Goal: Task Accomplishment & Management: Manage account settings

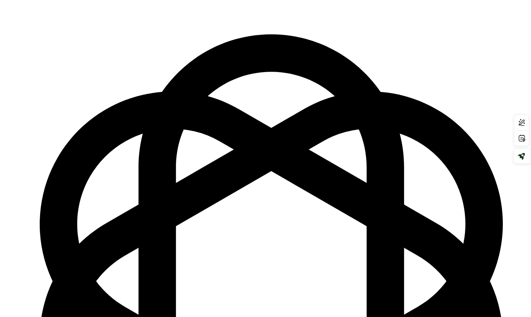
scroll to position [10, 0]
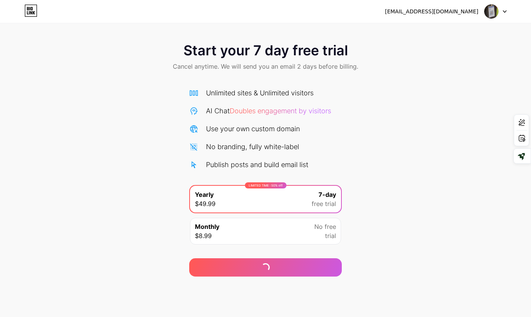
click at [440, 17] on div "[EMAIL_ADDRESS][DOMAIN_NAME]" at bounding box center [446, 12] width 122 height 14
click at [440, 14] on div "[EMAIL_ADDRESS][DOMAIN_NAME]" at bounding box center [431, 12] width 93 height 8
click at [503, 13] on div at bounding box center [496, 12] width 22 height 14
click at [434, 29] on li "Logout" at bounding box center [459, 31] width 95 height 21
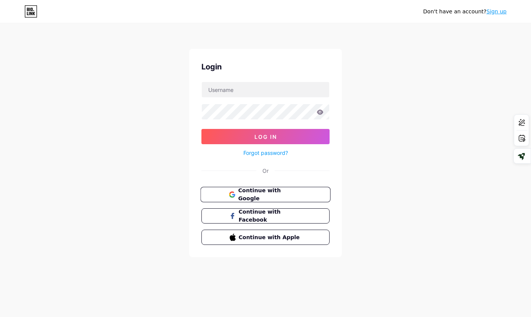
click at [267, 197] on span "Continue with Google" at bounding box center [270, 195] width 64 height 16
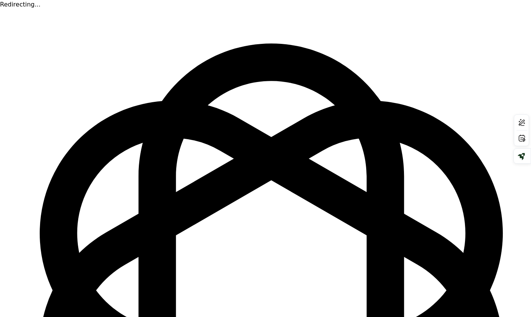
scroll to position [10, 0]
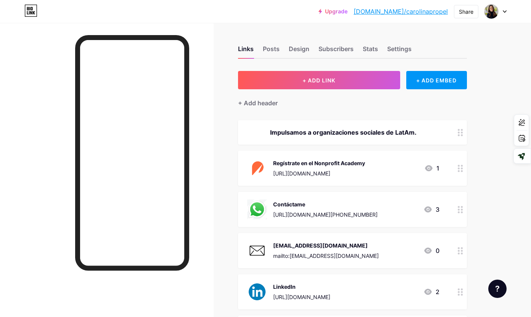
click at [508, 3] on div "Upgrade bio.link/caroli... bio.link/carolinapropel Share Switch accounts Caroli…" at bounding box center [265, 11] width 531 height 23
click at [506, 6] on div at bounding box center [496, 12] width 22 height 14
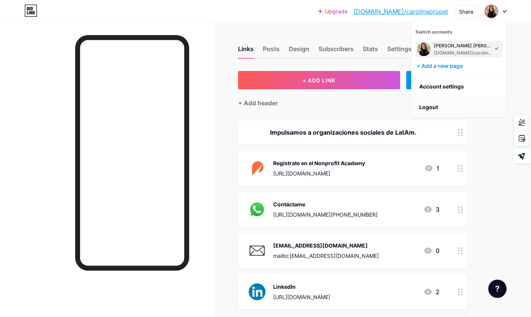
click at [448, 108] on li "Logout" at bounding box center [459, 107] width 95 height 21
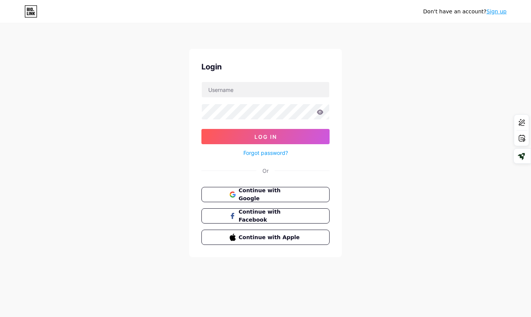
click at [502, 10] on link "Sign up" at bounding box center [496, 11] width 20 height 6
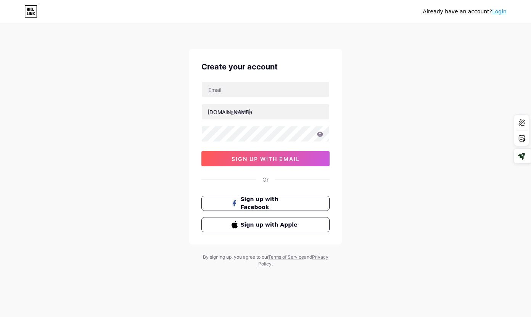
click at [390, 149] on div "Already have an account? Login Create your account bio.link/ sign up with email…" at bounding box center [265, 146] width 531 height 292
click at [503, 10] on link "Login" at bounding box center [499, 11] width 14 height 6
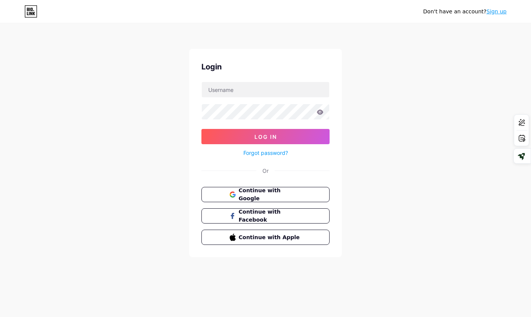
click at [270, 185] on div "Login Log In Forgot password? Or Continue with Google Continue with Facebook Co…" at bounding box center [265, 153] width 153 height 208
click at [269, 192] on span "Continue with Google" at bounding box center [270, 195] width 64 height 16
